Goal: Task Accomplishment & Management: Use online tool/utility

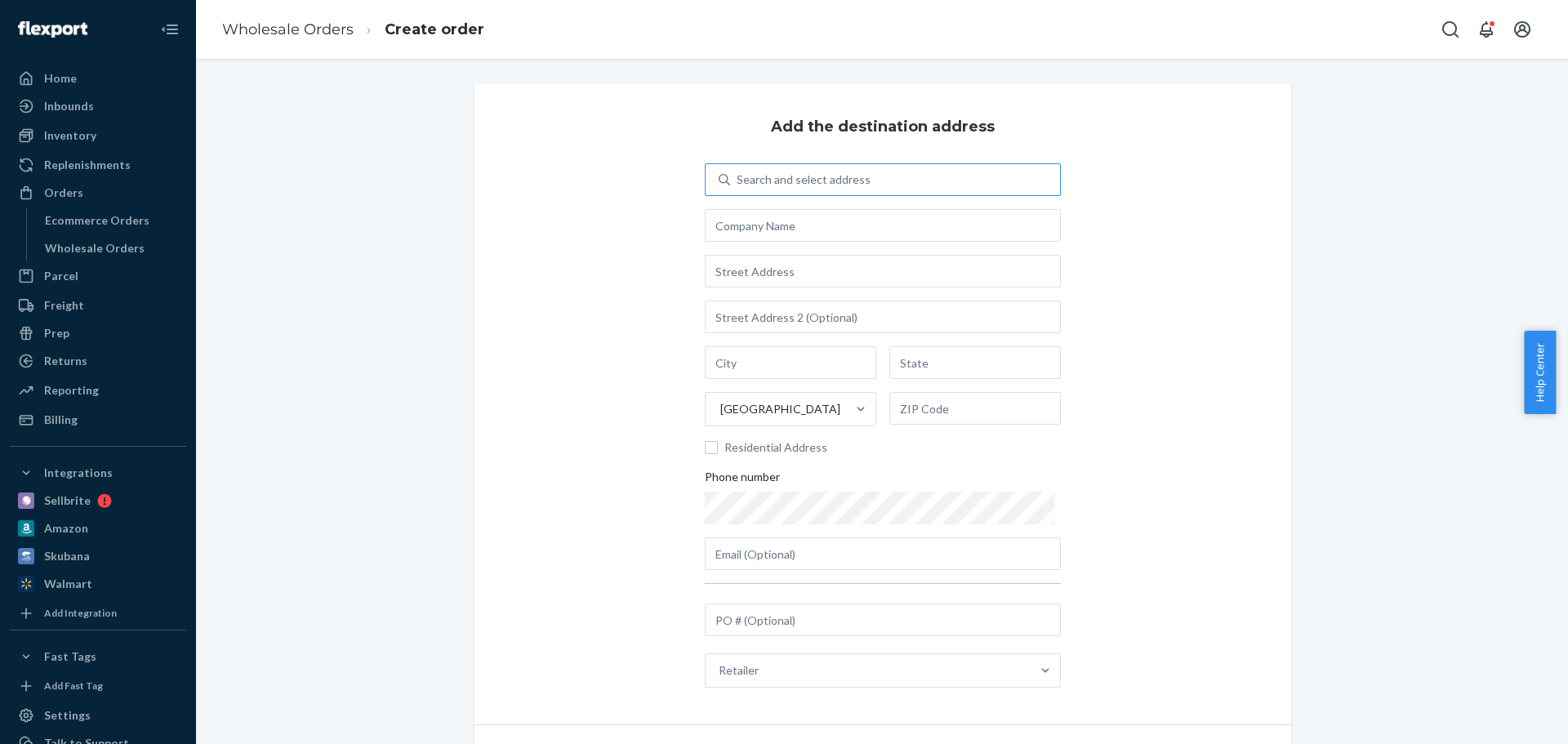
click at [766, 193] on div "Search and select address" at bounding box center [895, 179] width 330 height 29
click at [739, 188] on input "Search and select address" at bounding box center [738, 179] width 2 height 16
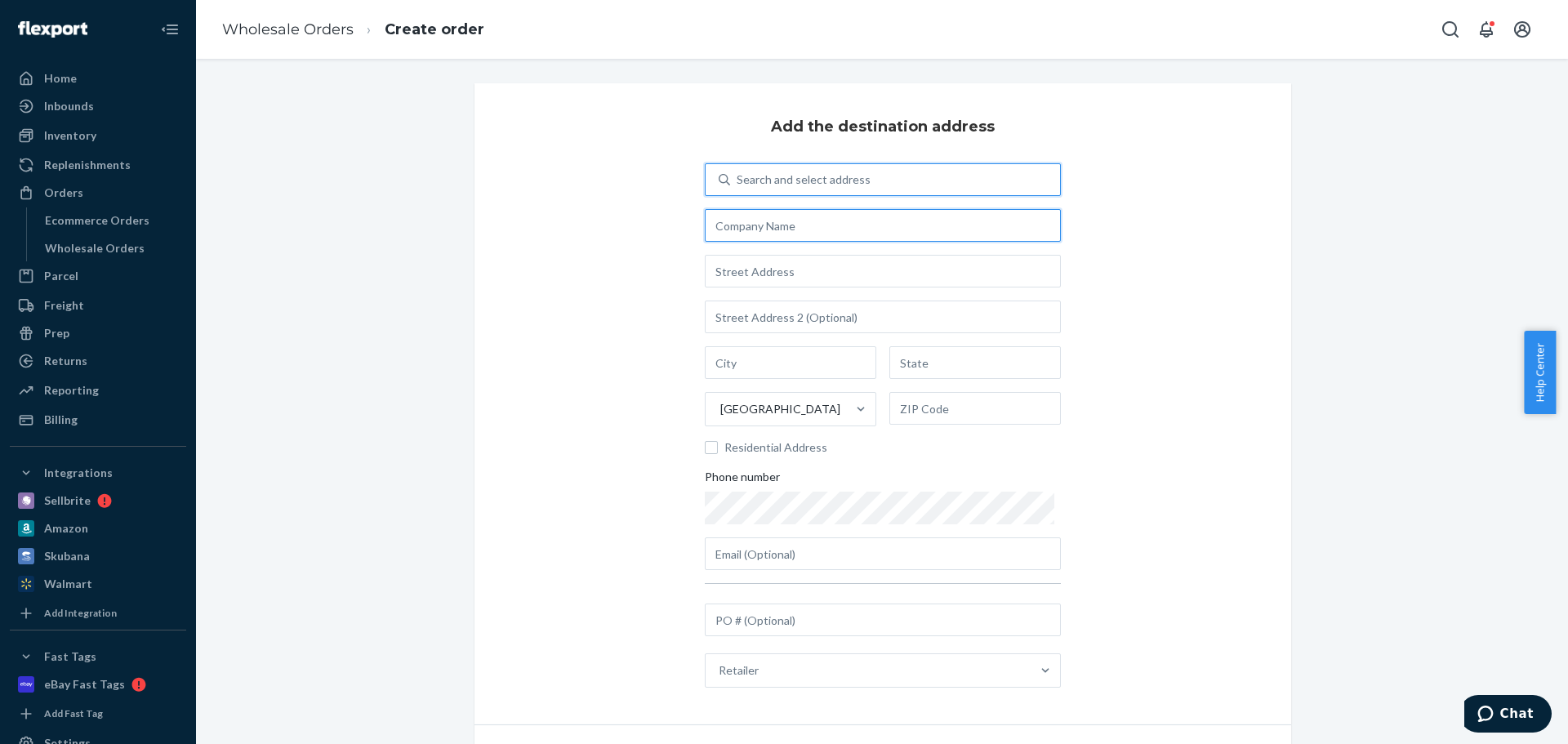
click at [744, 214] on input "text" at bounding box center [882, 225] width 356 height 33
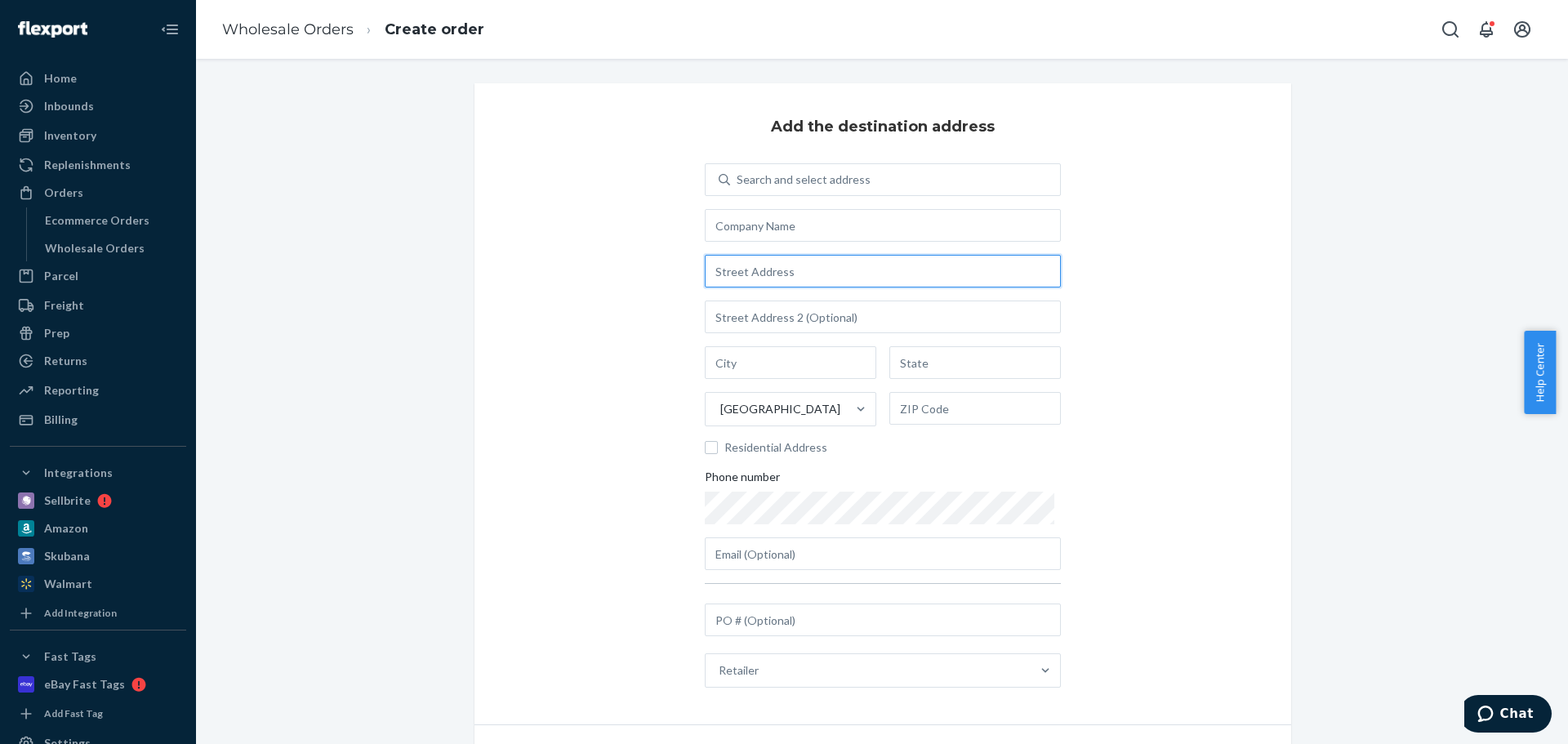
click at [761, 269] on input "text" at bounding box center [882, 271] width 356 height 33
paste input "[STREET_ADDRESS]"
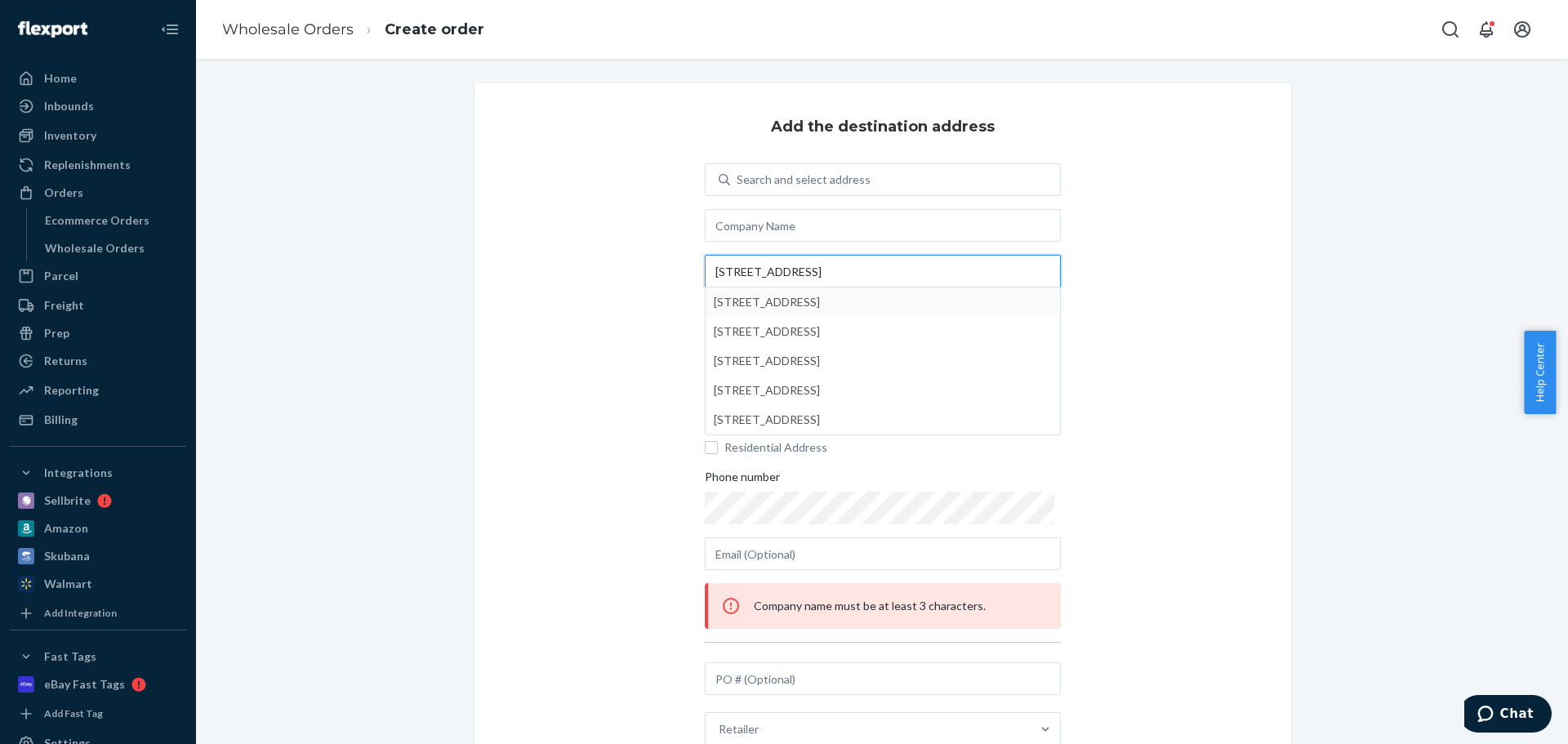
type input "[STREET_ADDRESS]"
type input "Greencastle"
type input "PA"
type input "17225"
click at [763, 227] on input "text" at bounding box center [882, 225] width 356 height 33
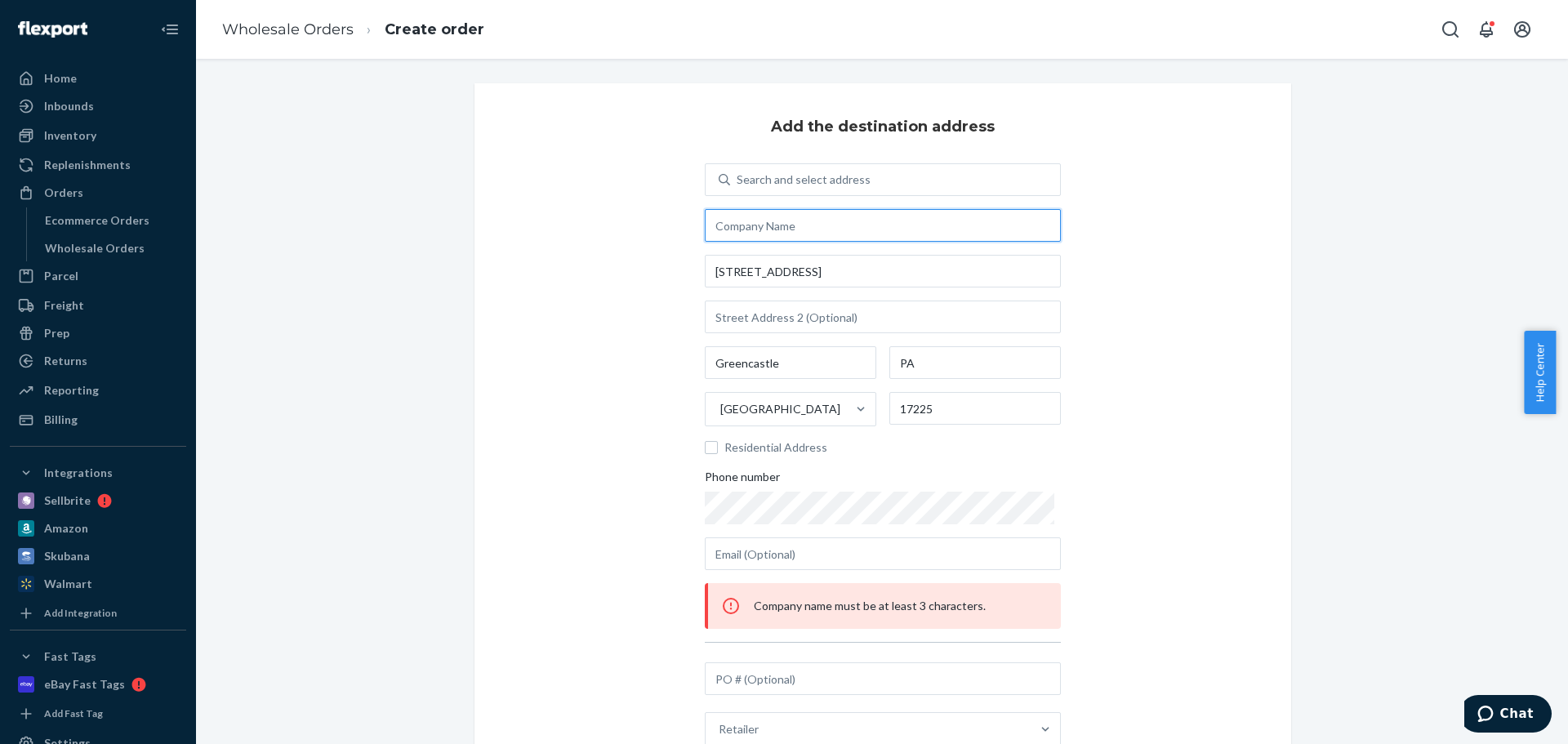
paste input "IUST - Amazon AWD"
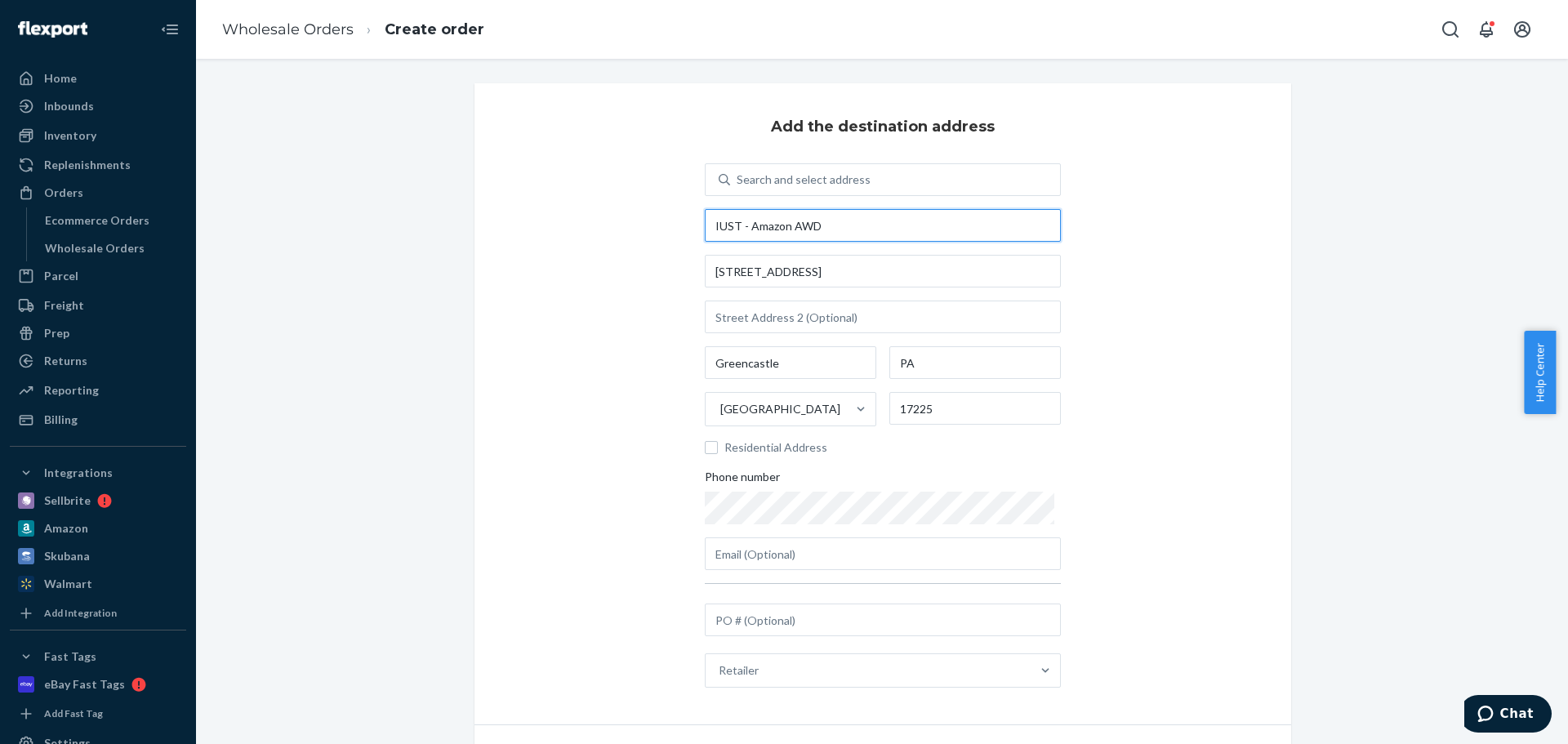
type input "IUST - Amazon AWD"
click at [644, 301] on div "Add the destination address Search and select address IUST - Amazon AWD [STREET…" at bounding box center [883, 404] width 817 height 641
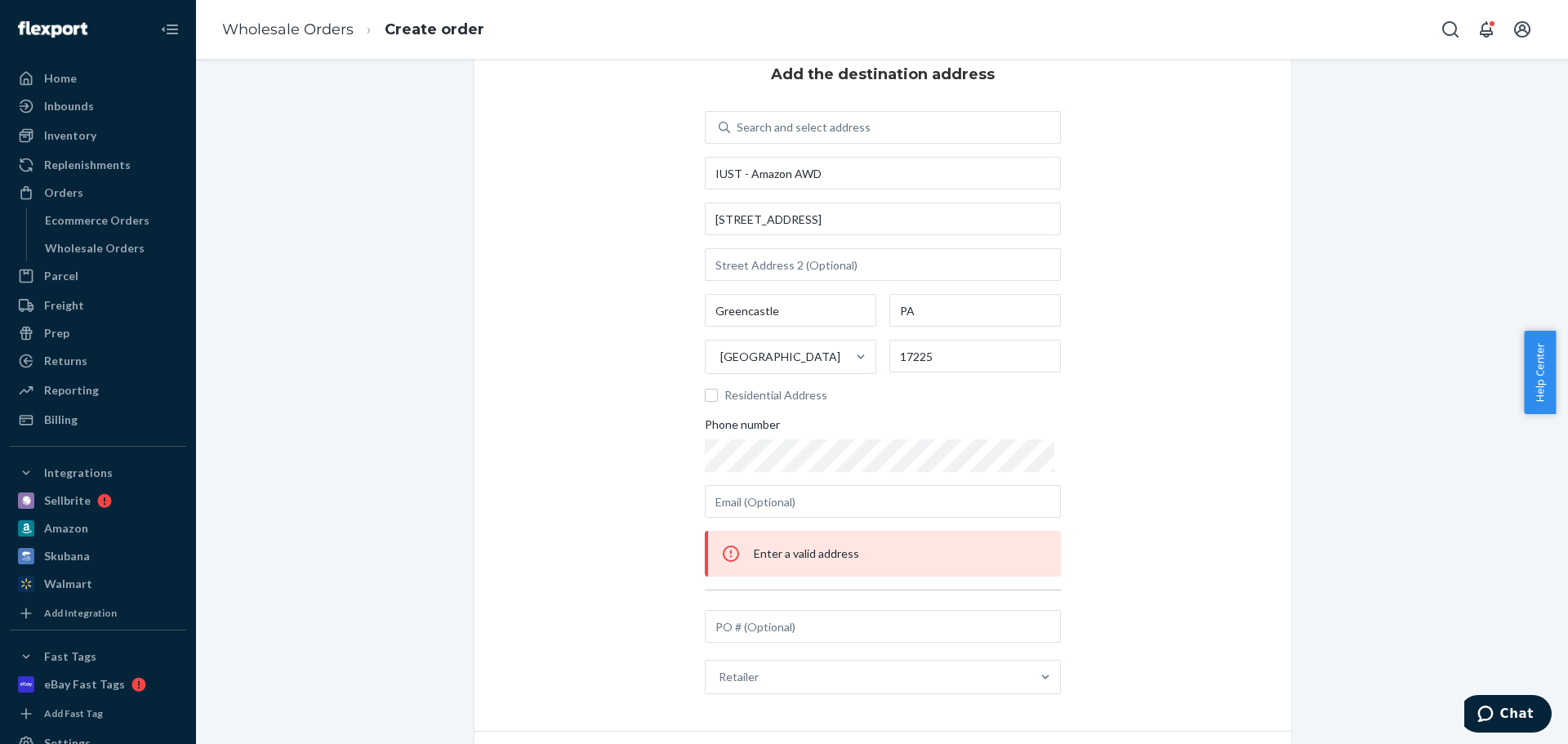
scroll to position [82, 0]
